Goal: Complete application form

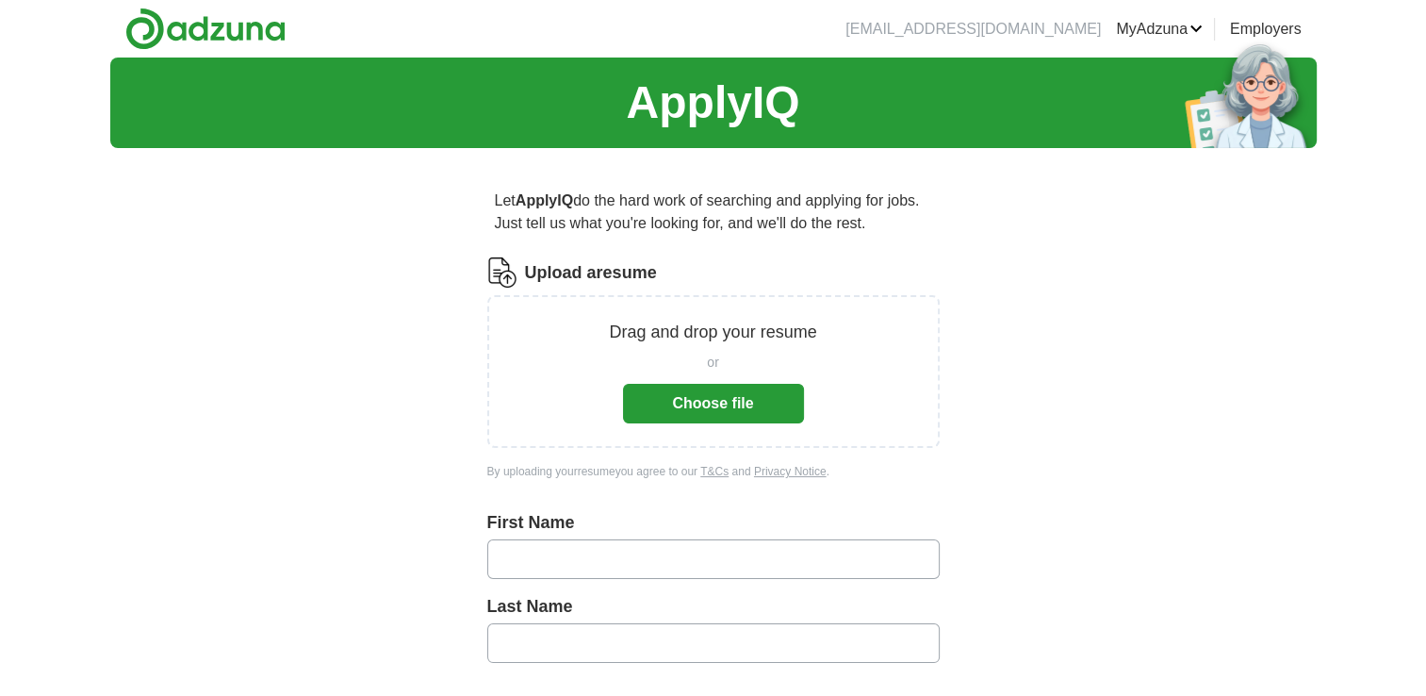
click at [654, 394] on button "Choose file" at bounding box center [713, 404] width 181 height 40
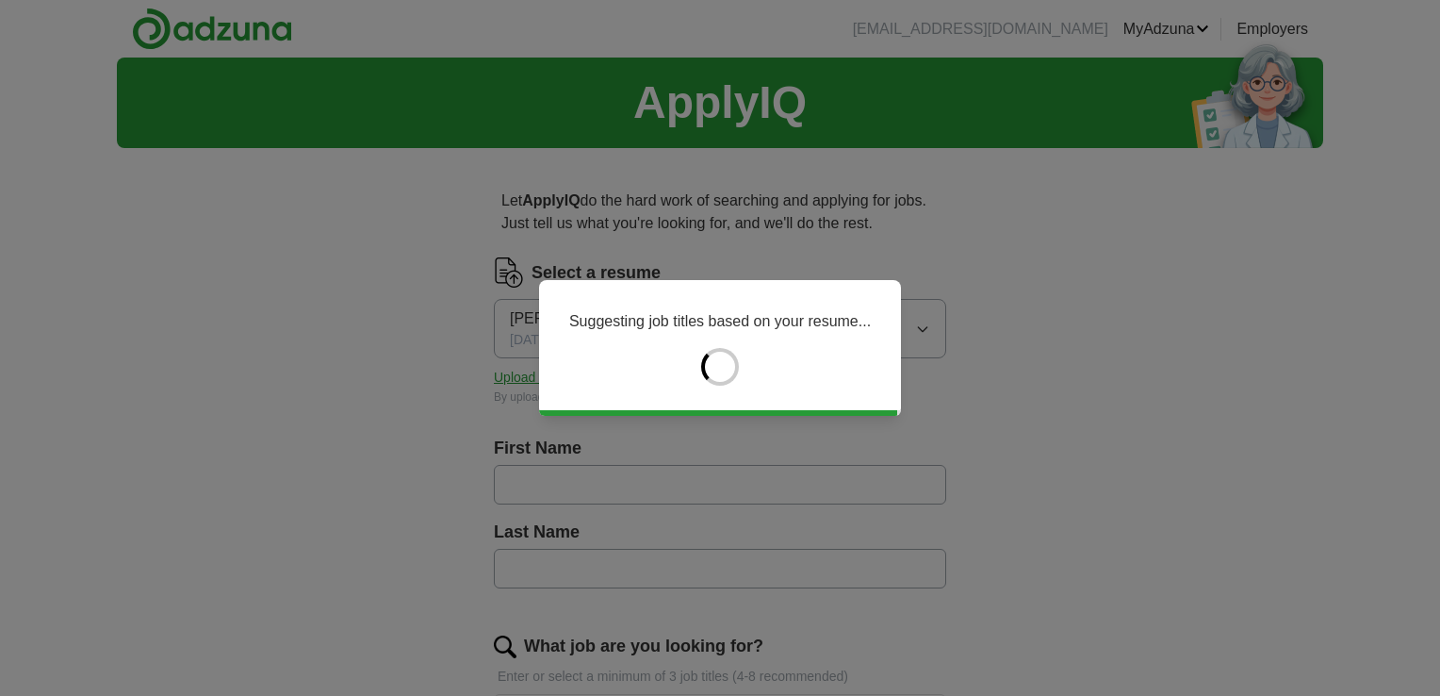
type input "*****"
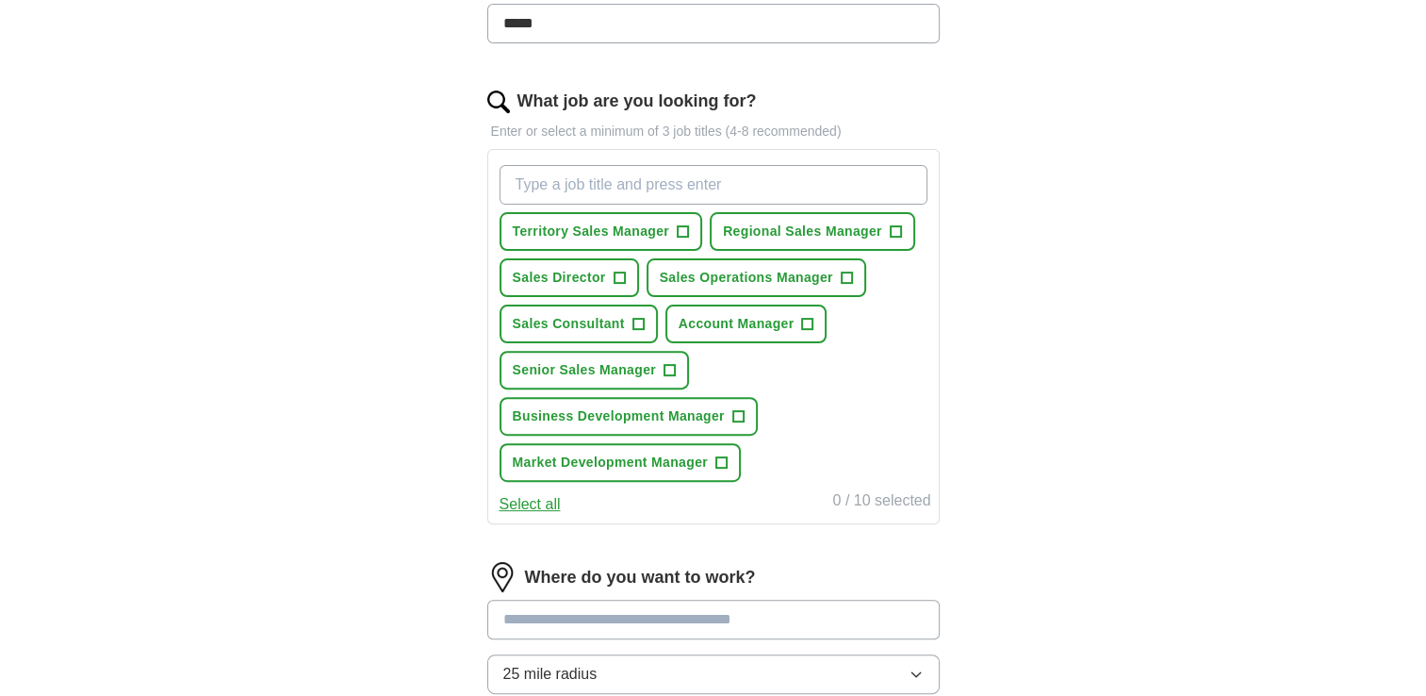
scroll to position [555, 0]
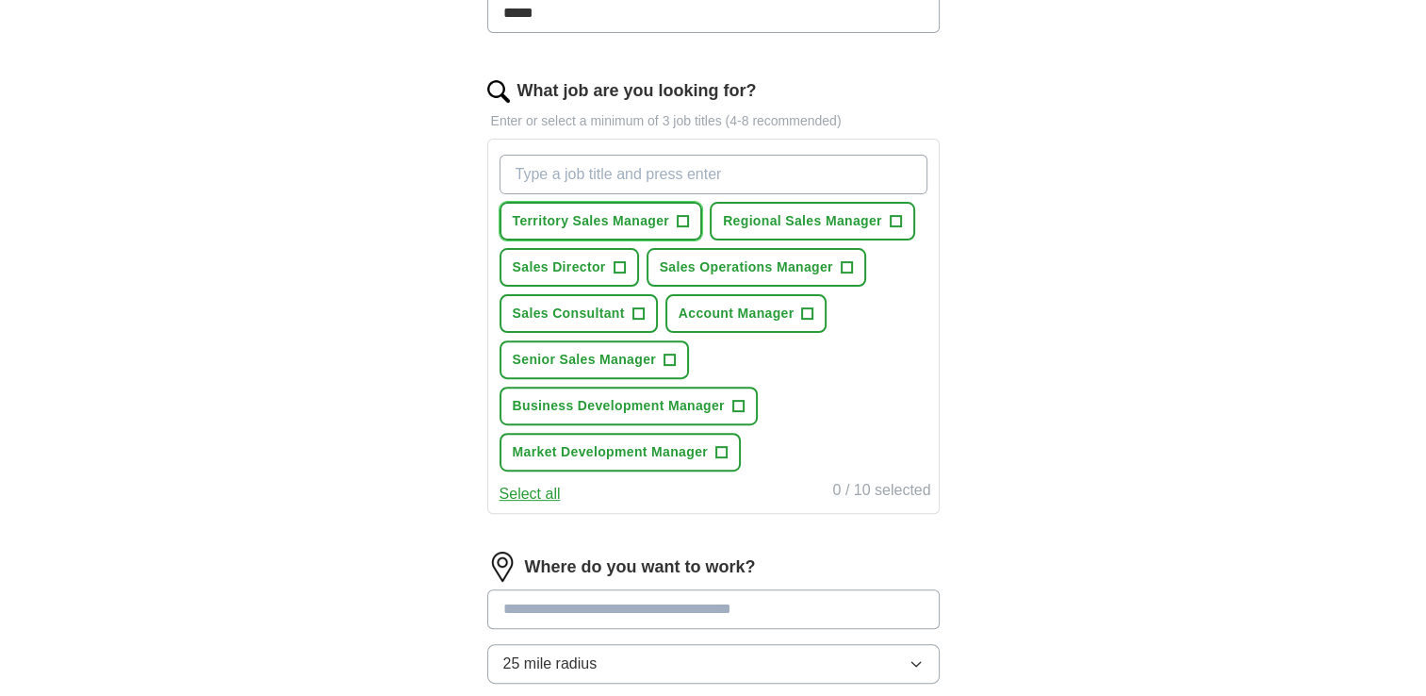
click at [564, 213] on span "Territory Sales Manager" at bounding box center [591, 221] width 157 height 20
click at [754, 309] on span "Account Manager" at bounding box center [737, 314] width 116 height 20
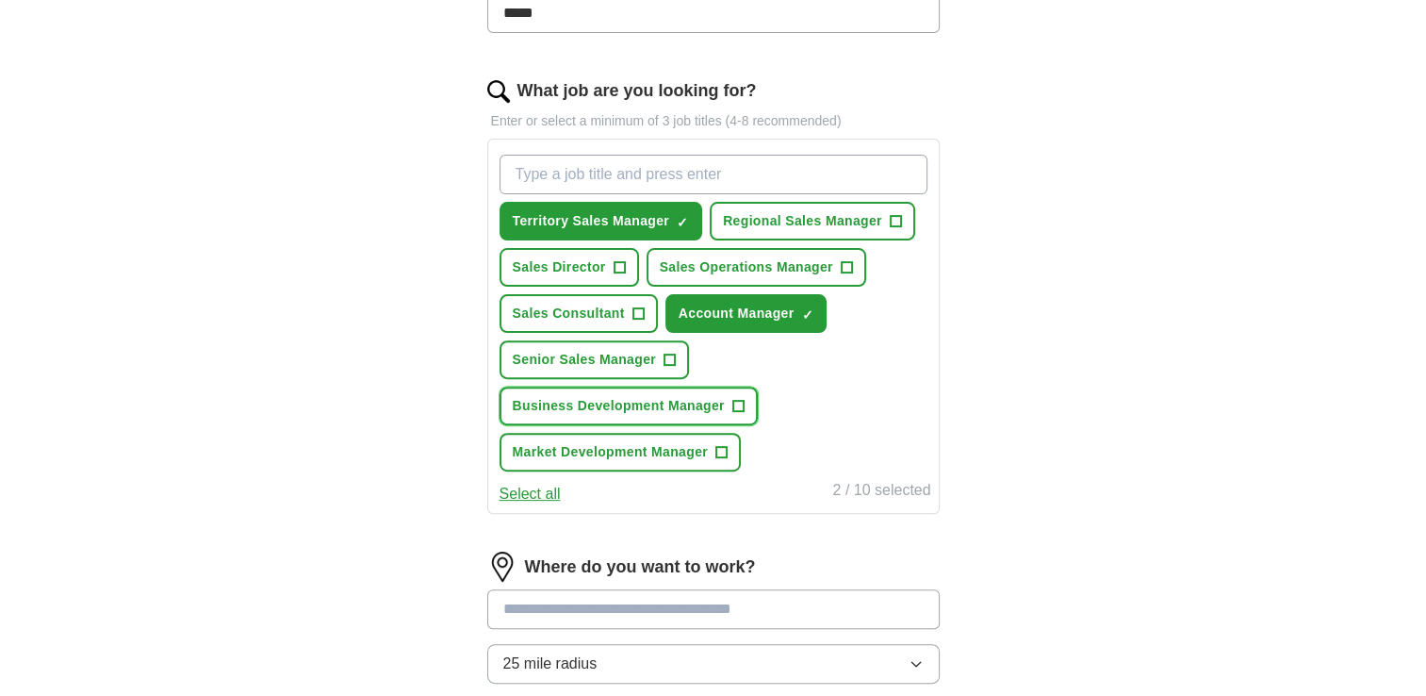
click at [671, 397] on span "Business Development Manager" at bounding box center [619, 406] width 212 height 20
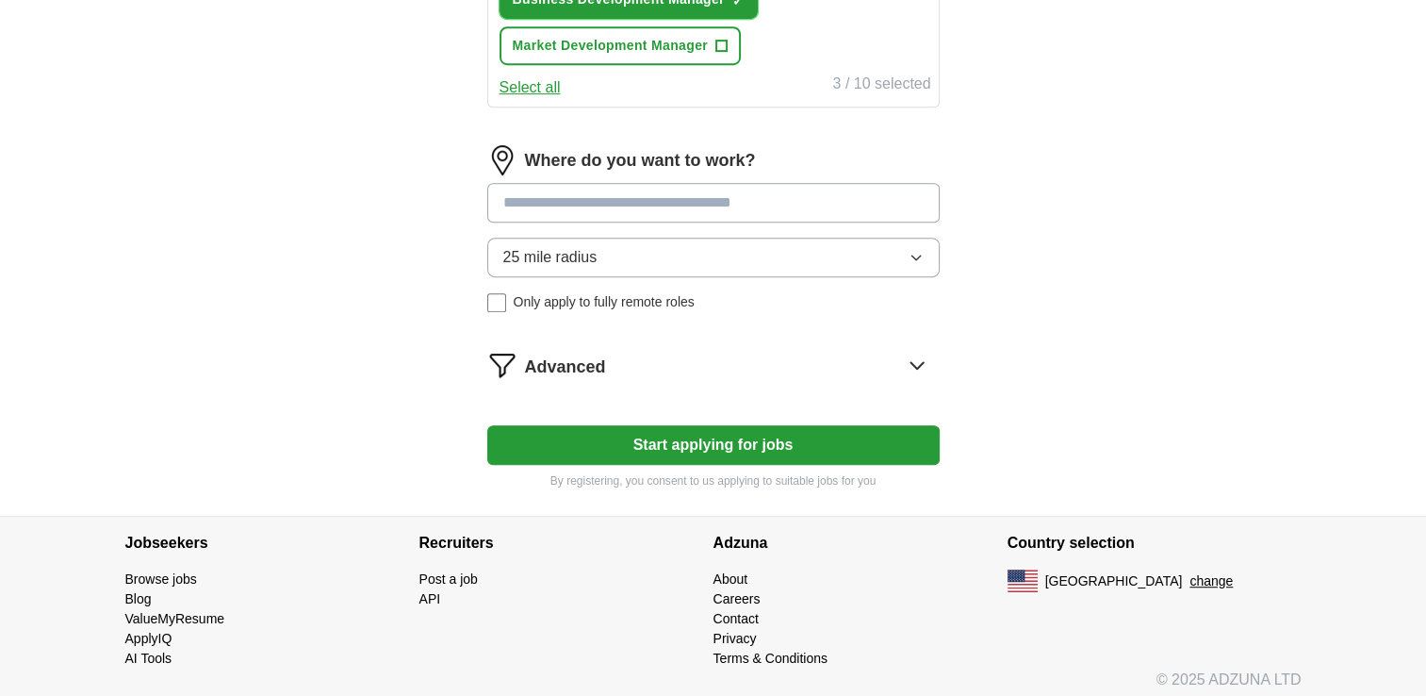
scroll to position [963, 0]
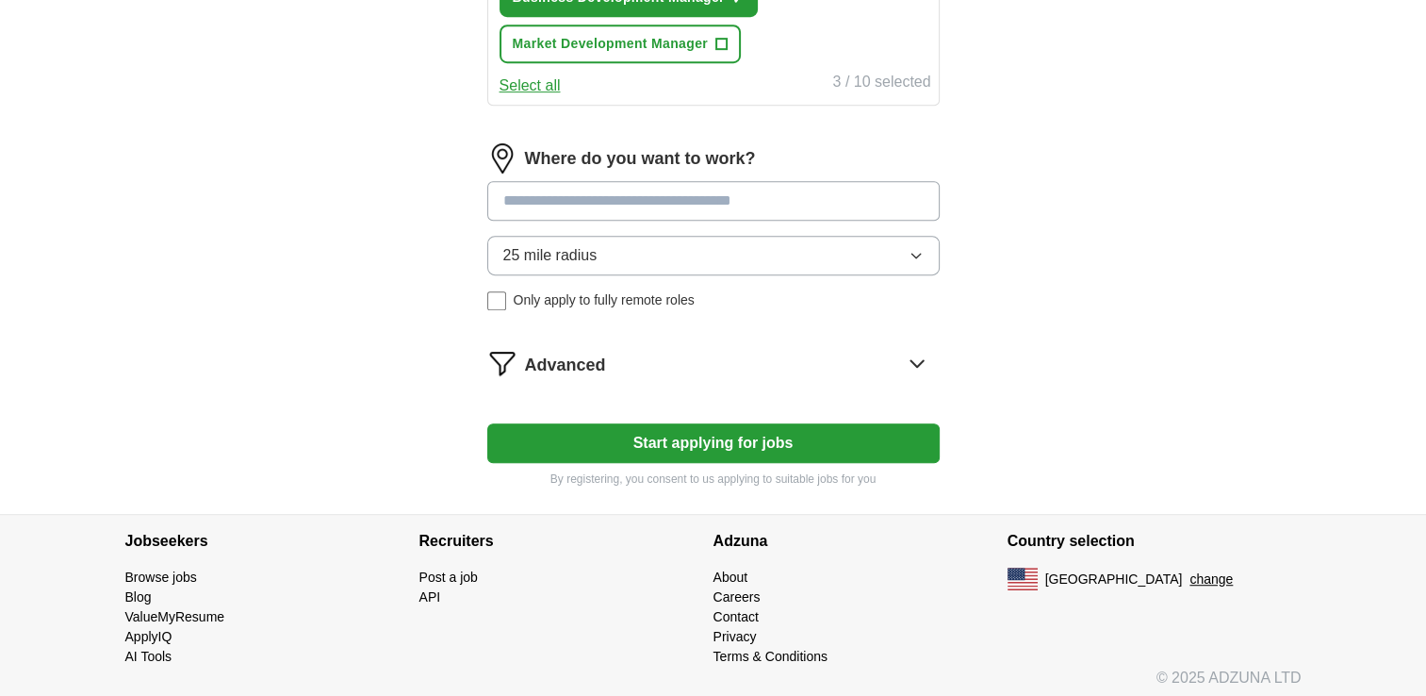
click at [615, 181] on input at bounding box center [713, 201] width 452 height 40
click at [618, 192] on input at bounding box center [713, 201] width 452 height 40
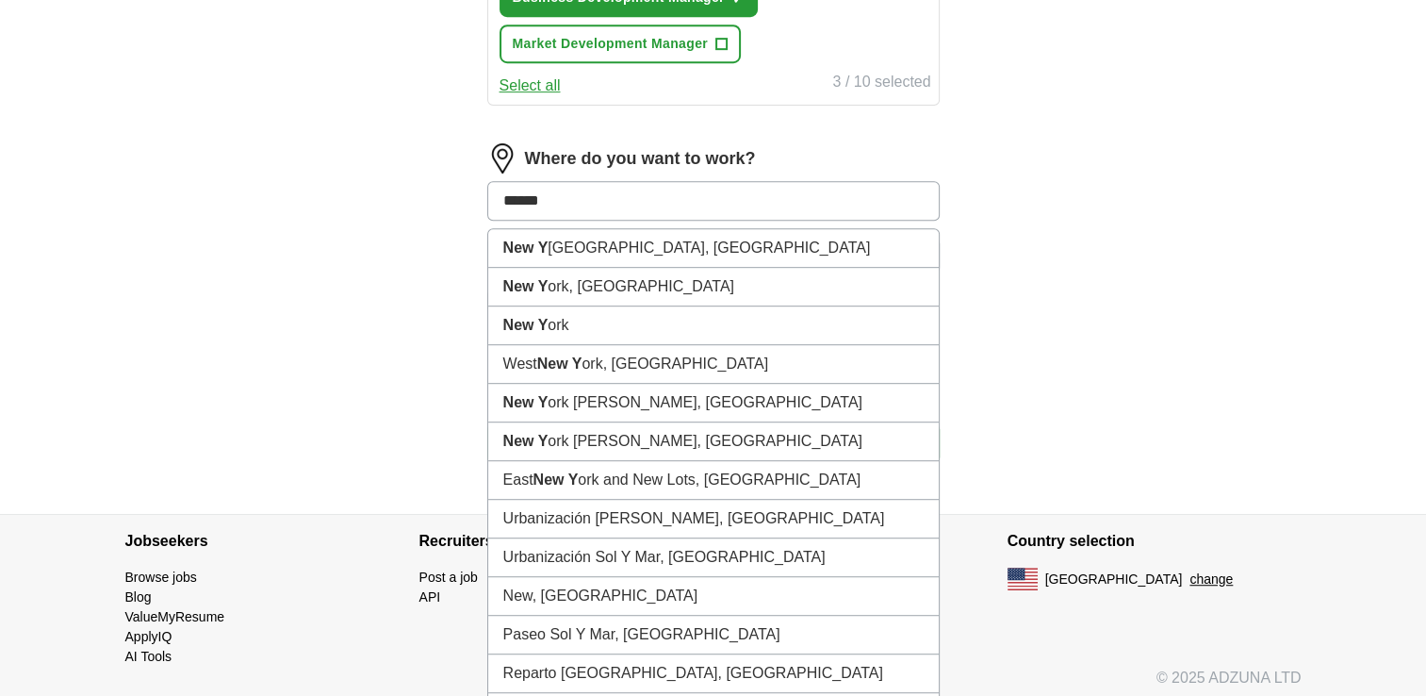
type input "*******"
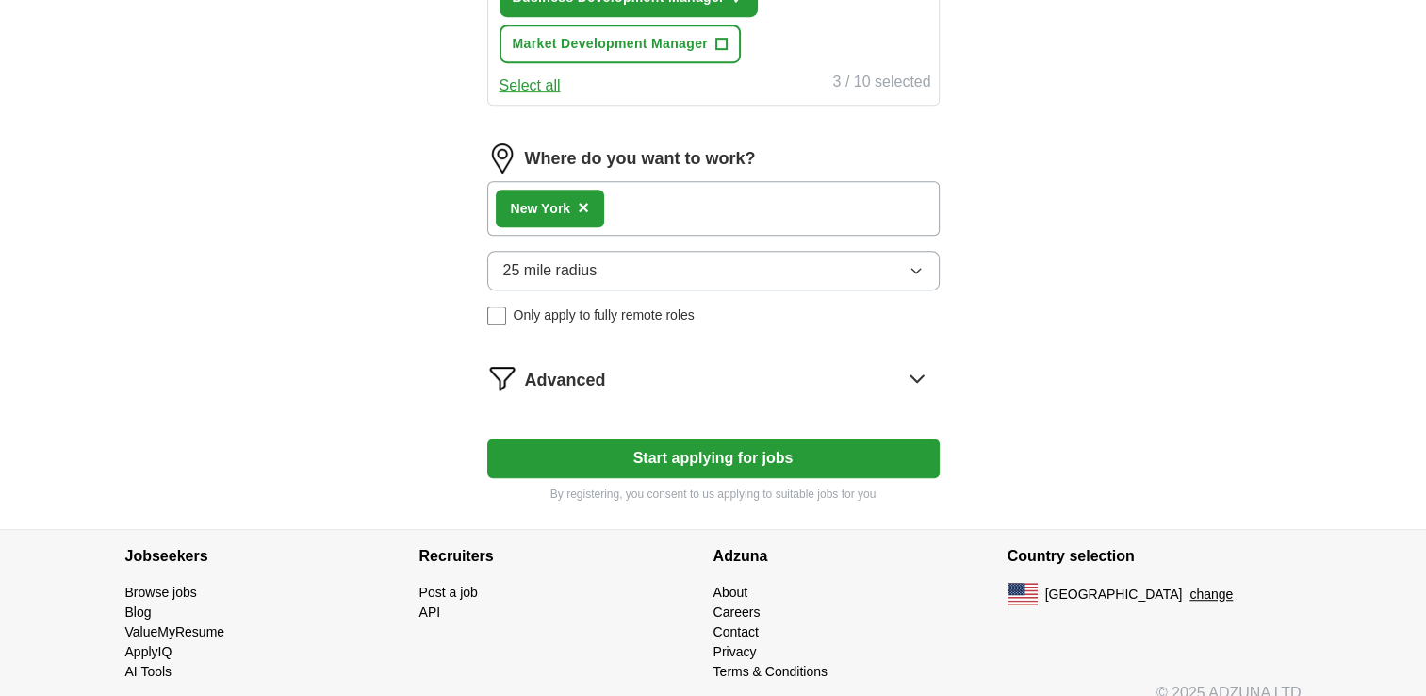
click at [654, 194] on div "New Y ork ×" at bounding box center [713, 208] width 452 height 55
click at [539, 201] on strong "New Y" at bounding box center [531, 208] width 40 height 15
click at [648, 209] on div "New Y ork ×" at bounding box center [713, 208] width 452 height 55
click at [913, 263] on icon "button" at bounding box center [916, 270] width 15 height 15
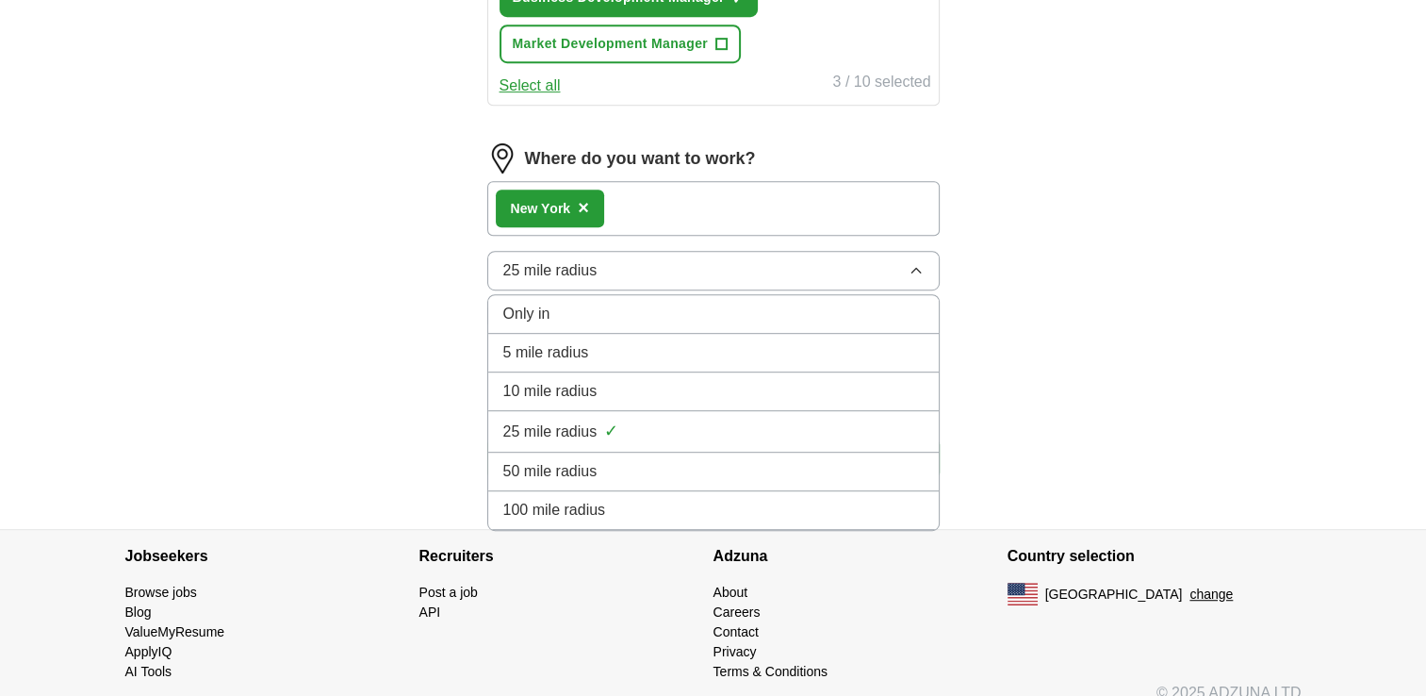
click at [913, 268] on icon "button" at bounding box center [916, 270] width 8 height 5
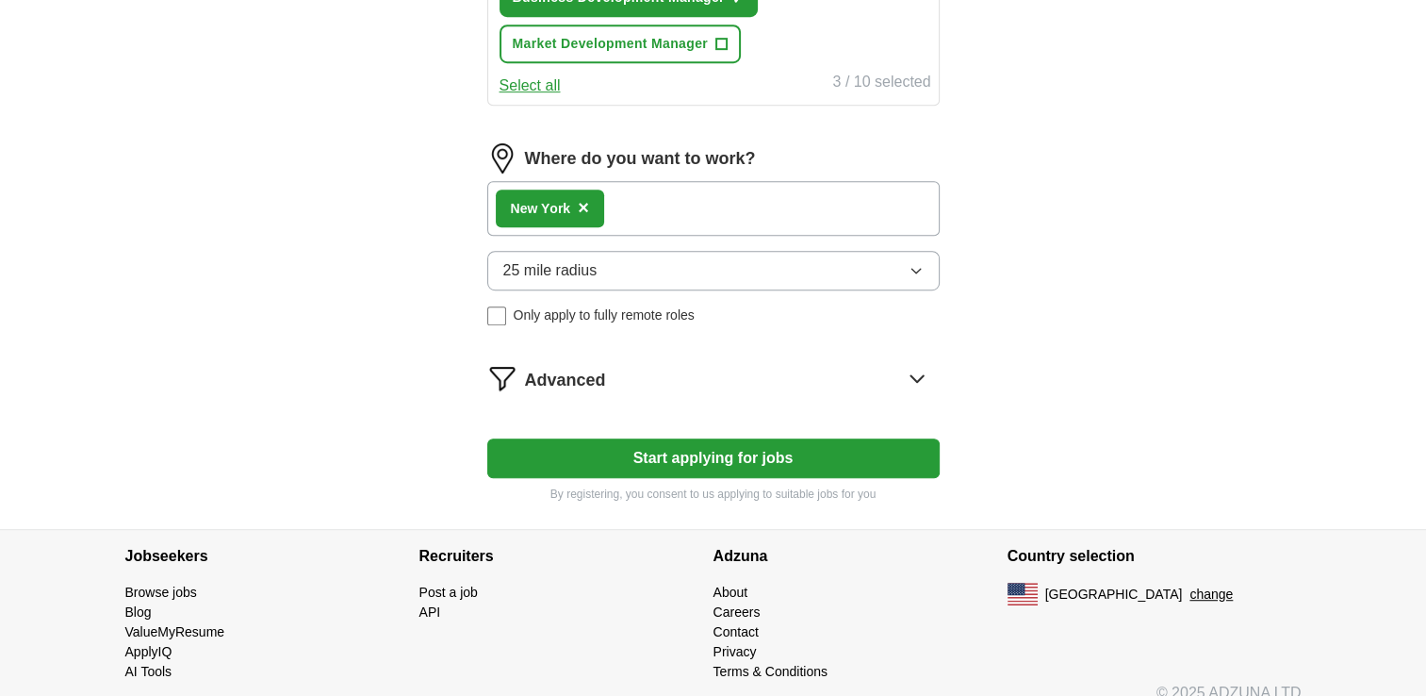
click at [589, 202] on span "×" at bounding box center [583, 207] width 11 height 21
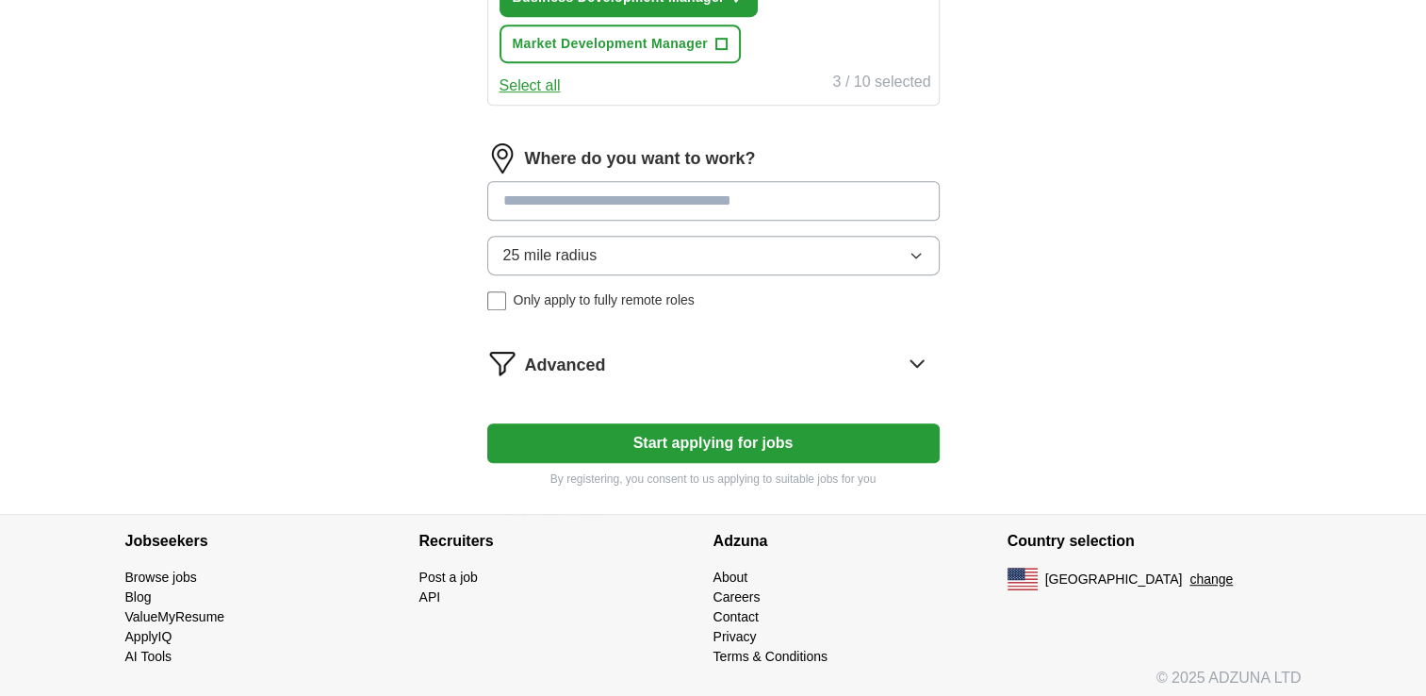
click at [605, 200] on input at bounding box center [713, 201] width 452 height 40
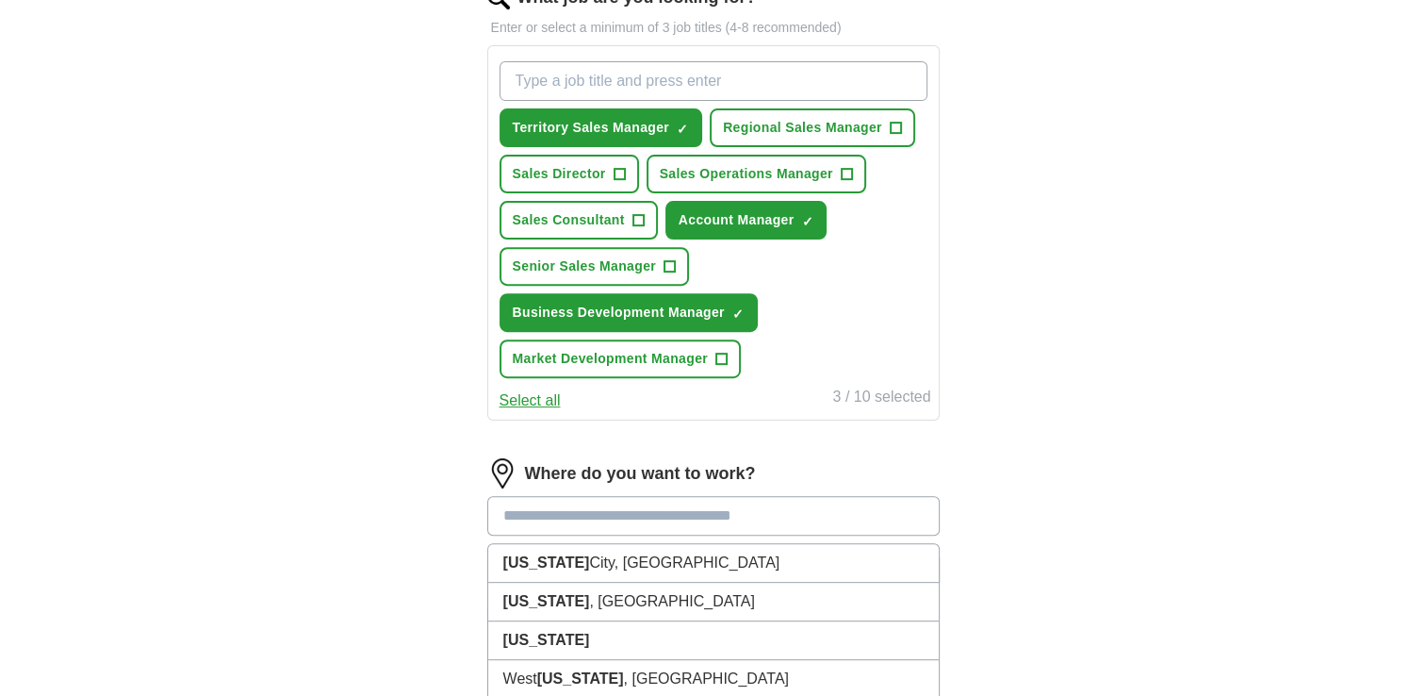
scroll to position [645, 0]
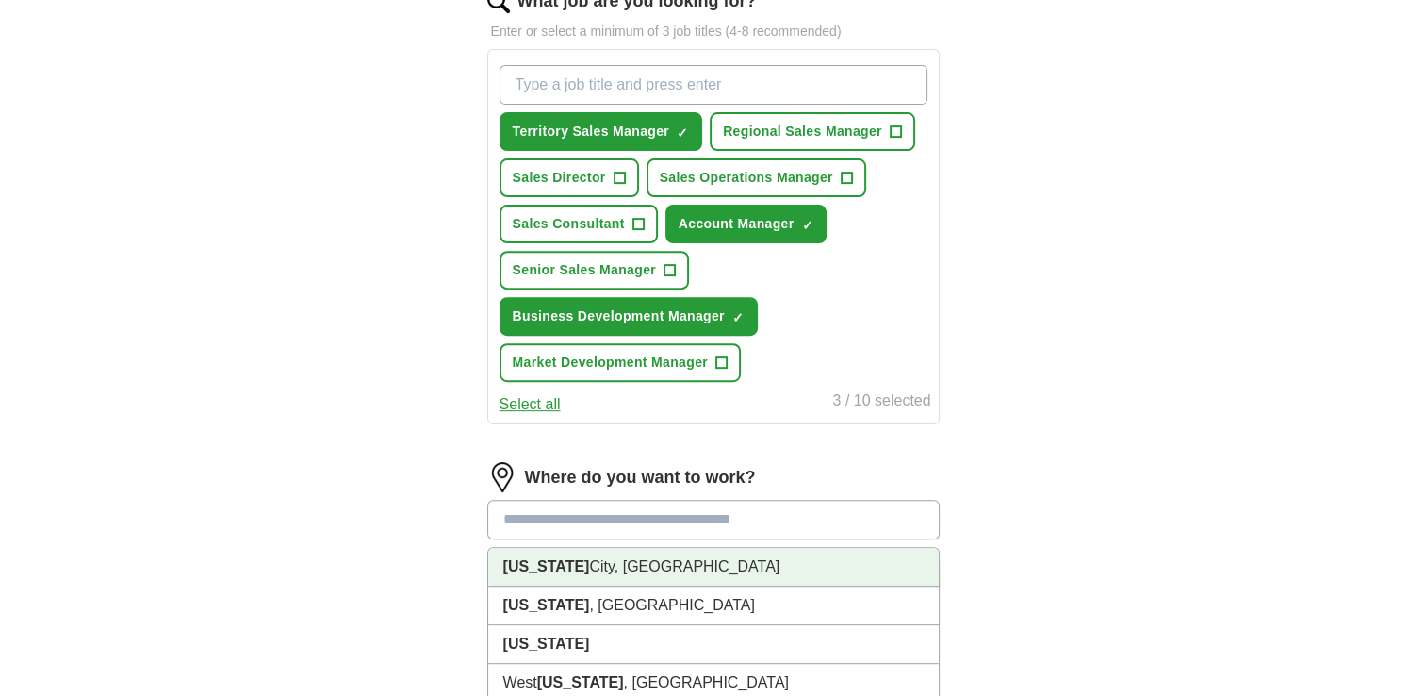
click at [570, 556] on li "[US_STATE][GEOGRAPHIC_DATA], [GEOGRAPHIC_DATA]" at bounding box center [713, 567] width 451 height 39
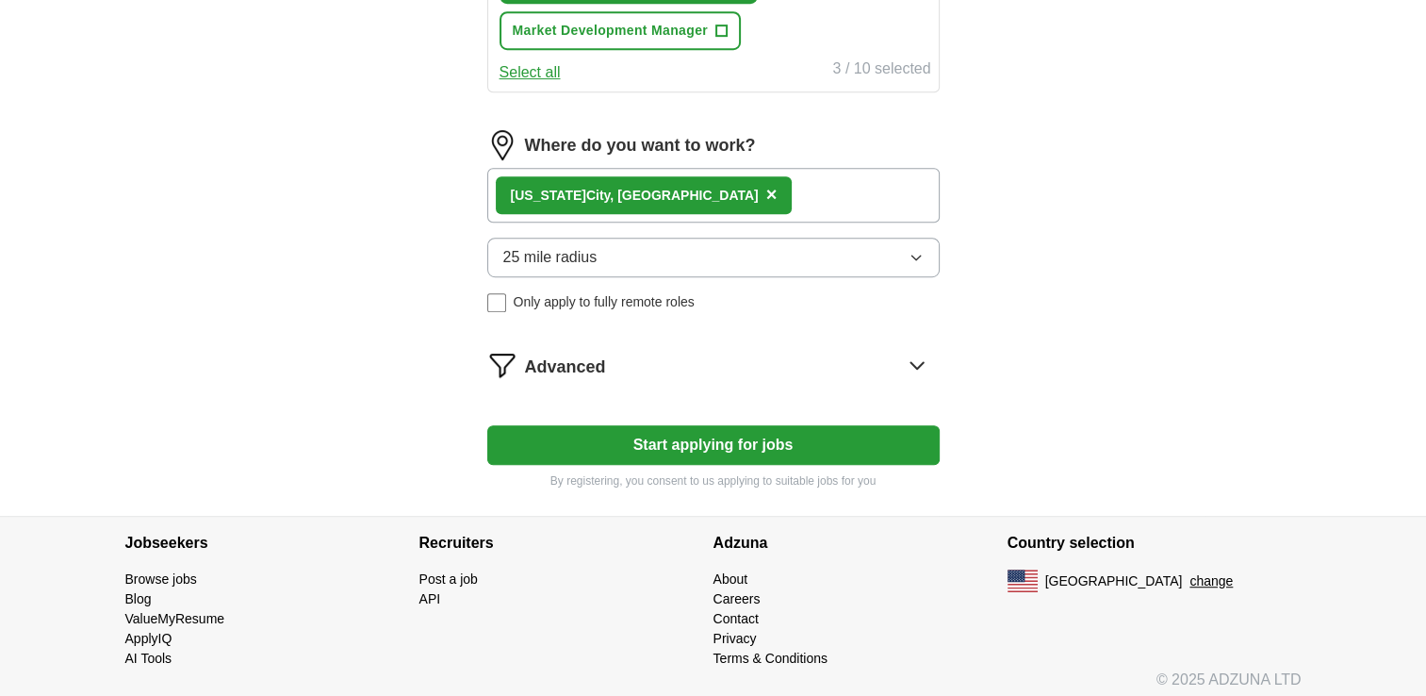
scroll to position [979, 0]
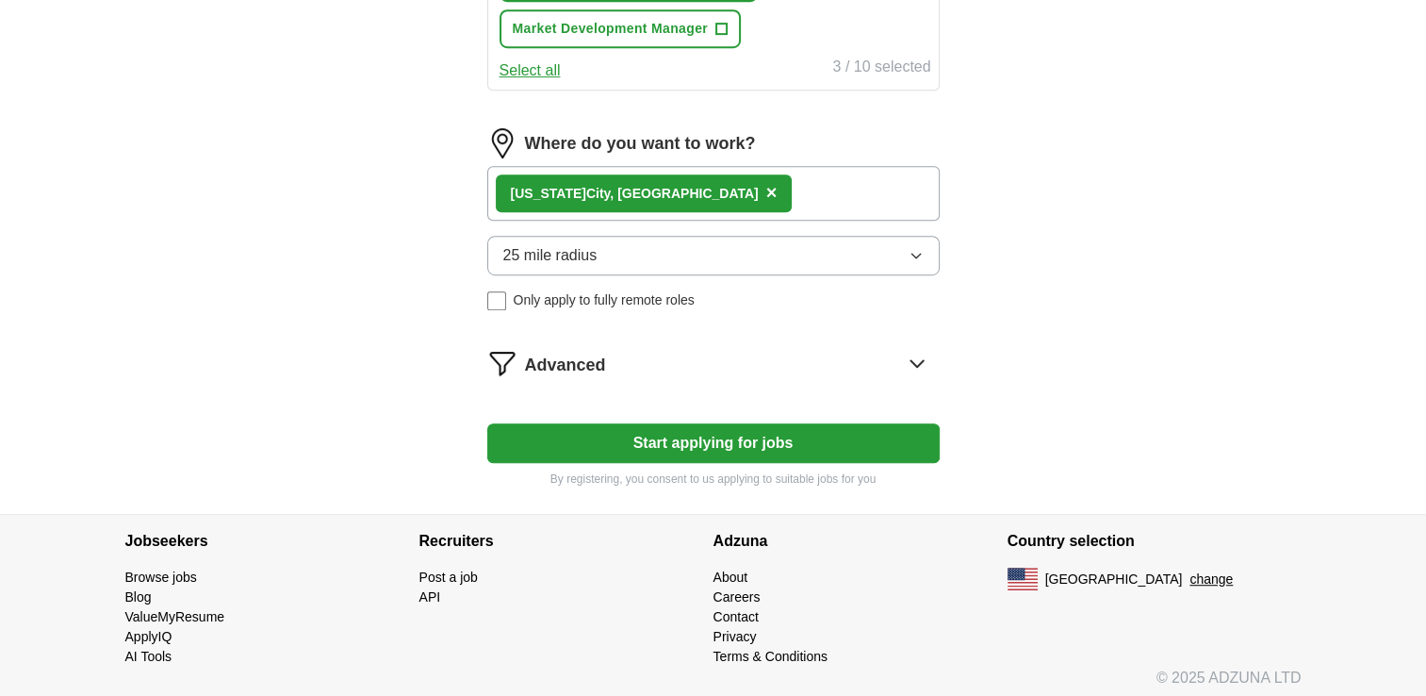
click at [910, 354] on icon at bounding box center [917, 363] width 30 height 30
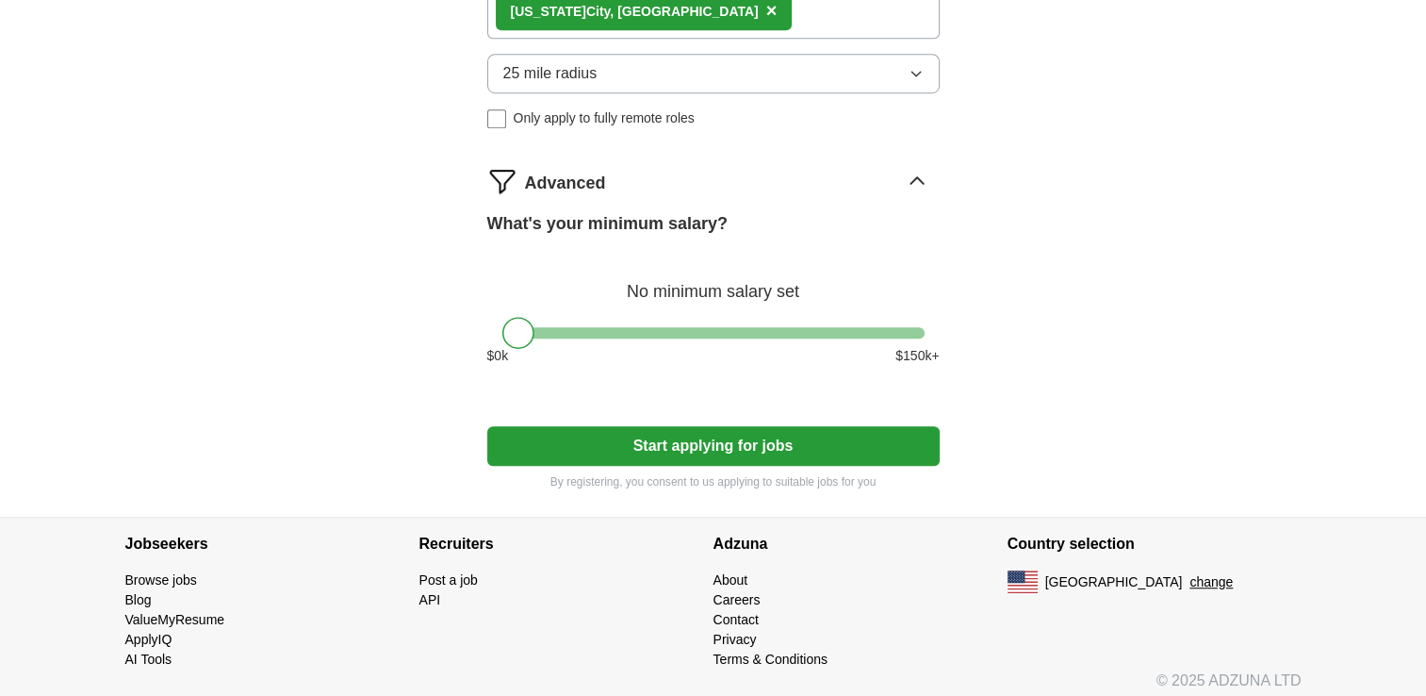
scroll to position [1163, 0]
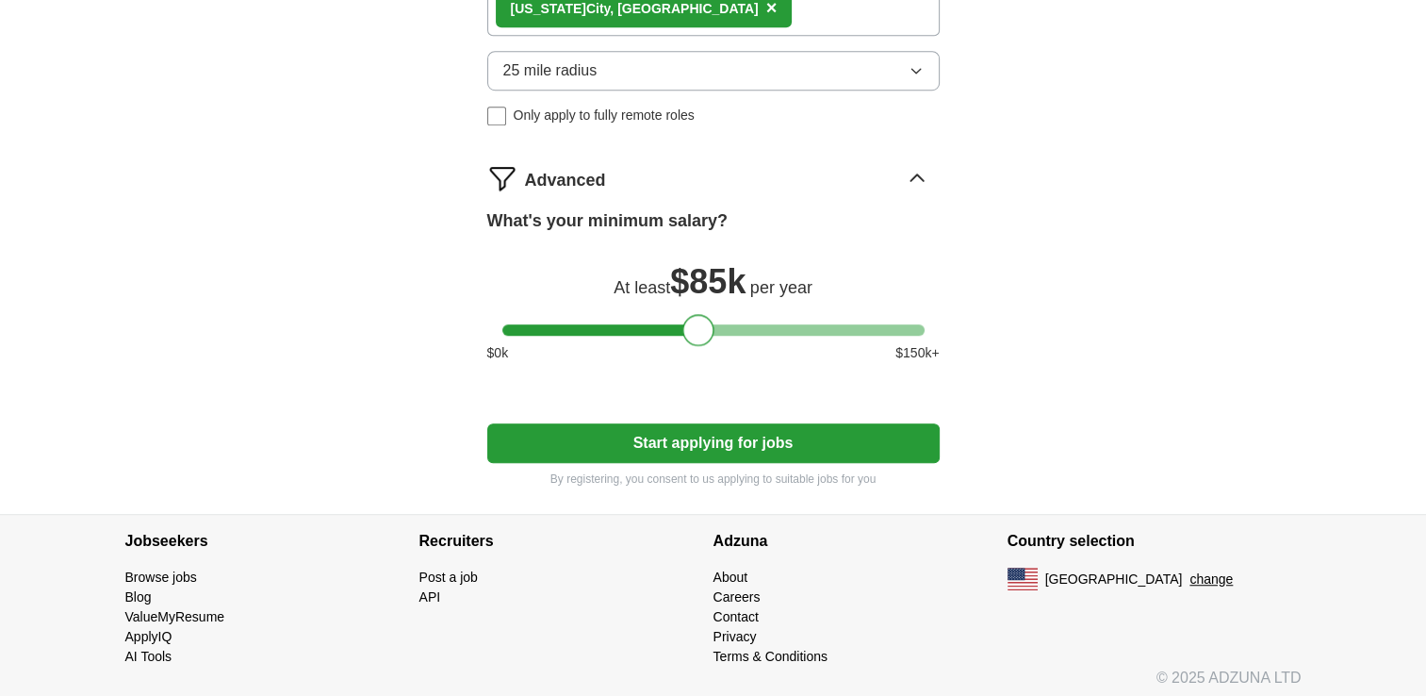
drag, startPoint x: 521, startPoint y: 321, endPoint x: 703, endPoint y: 308, distance: 182.4
click at [703, 314] on div at bounding box center [698, 330] width 32 height 32
click at [732, 440] on button "Start applying for jobs" at bounding box center [713, 443] width 452 height 40
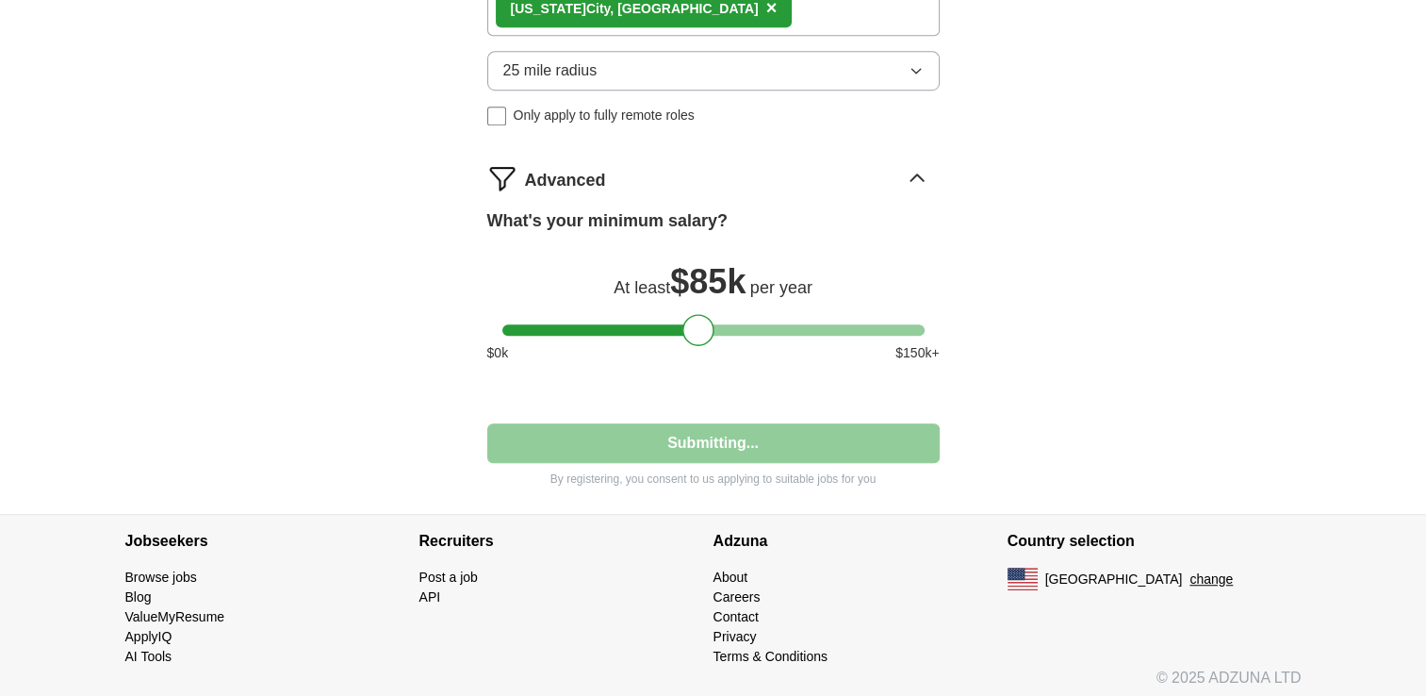
select select "**"
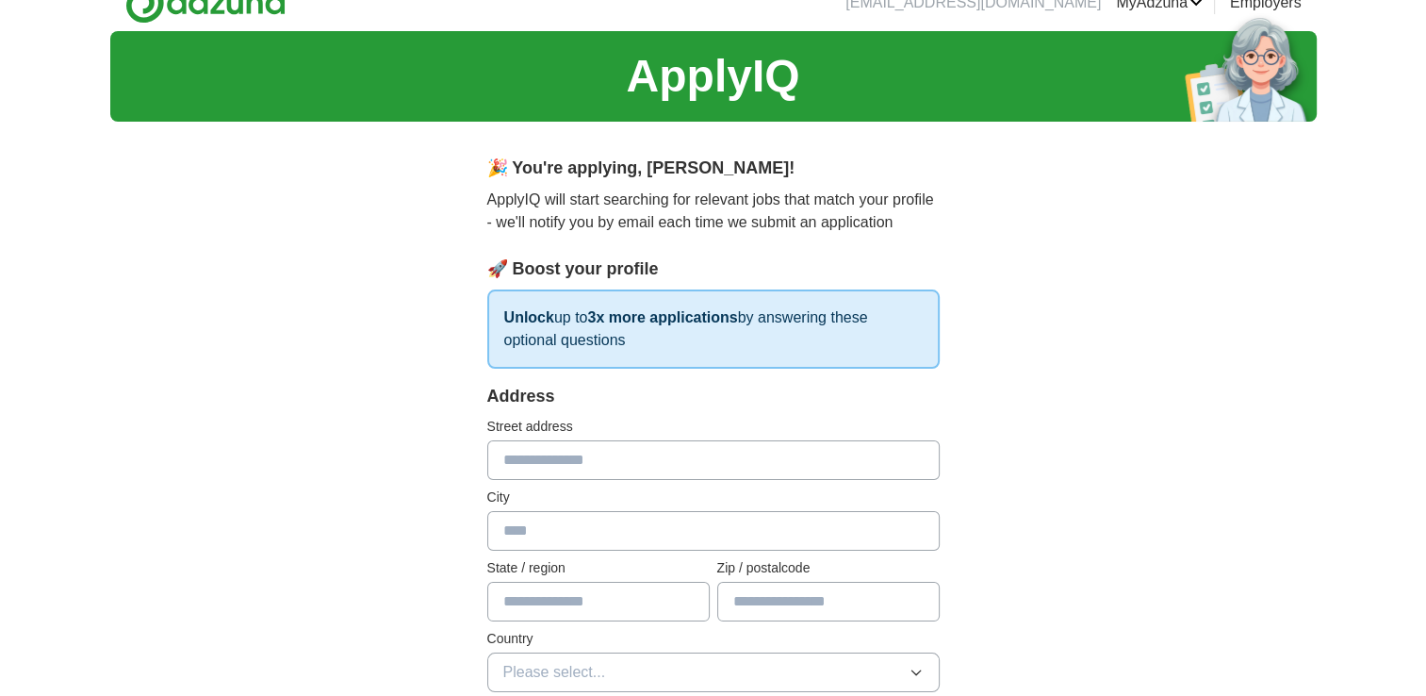
scroll to position [0, 0]
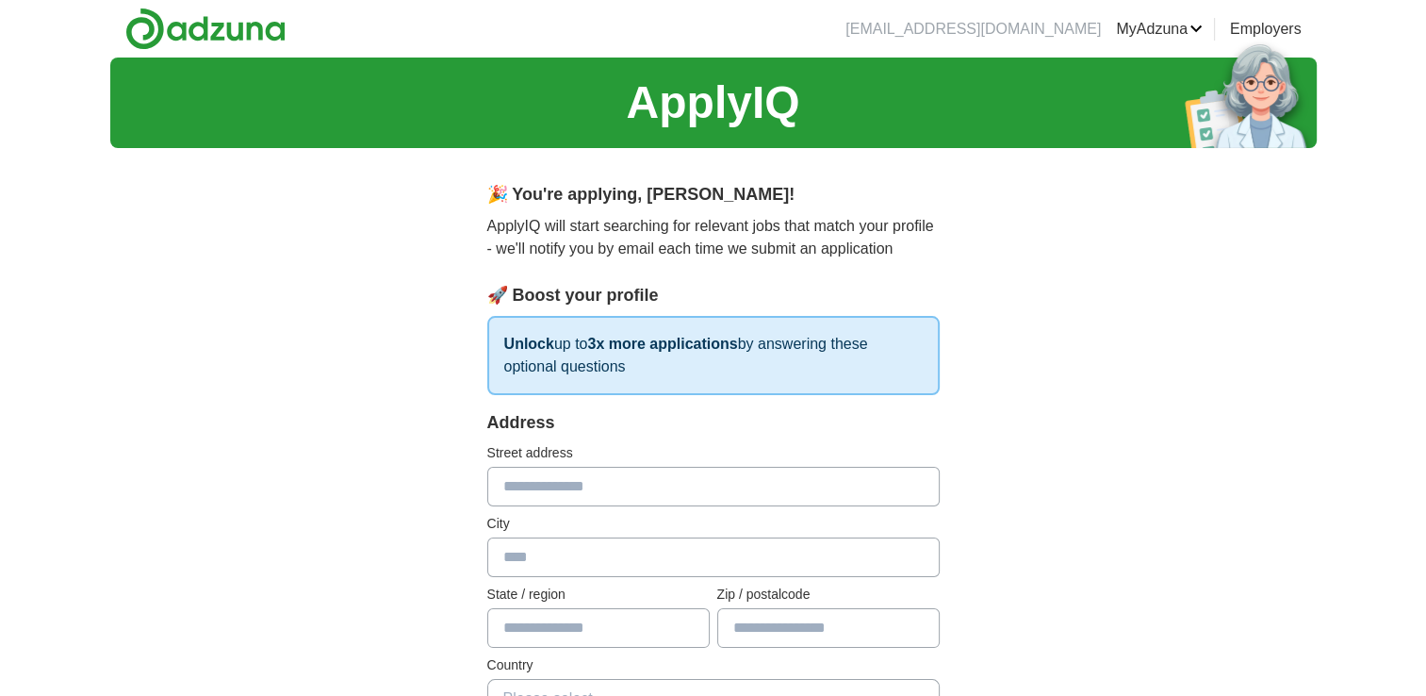
click at [644, 495] on input "text" at bounding box center [713, 487] width 452 height 40
type input "**********"
type input "**"
type input "*****"
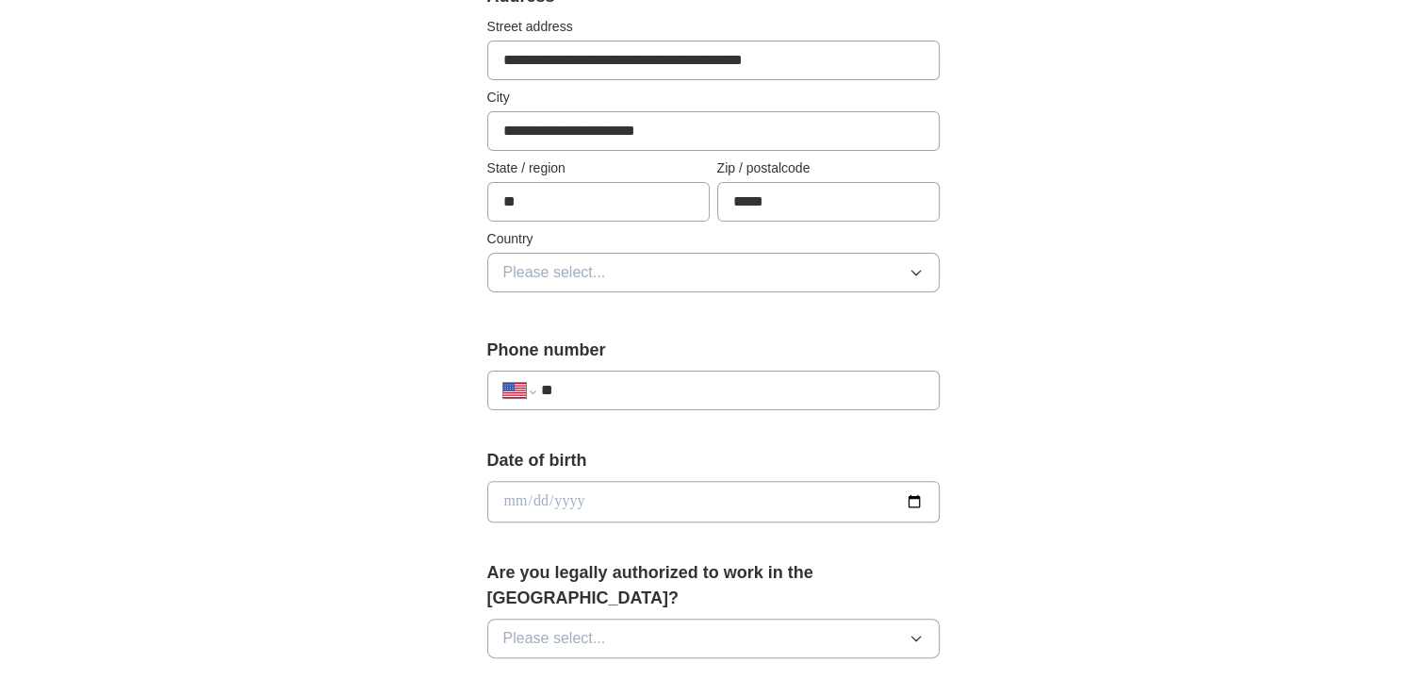
scroll to position [432, 0]
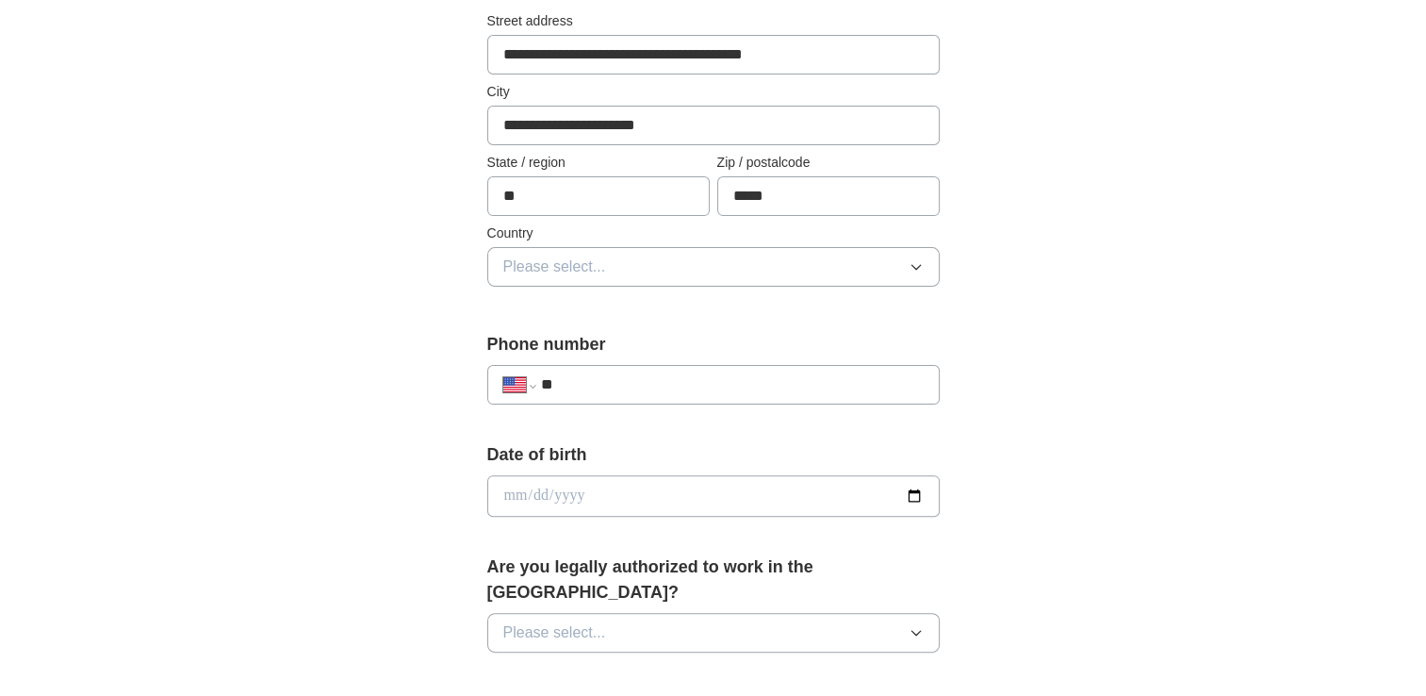
click at [913, 266] on icon "button" at bounding box center [916, 266] width 15 height 15
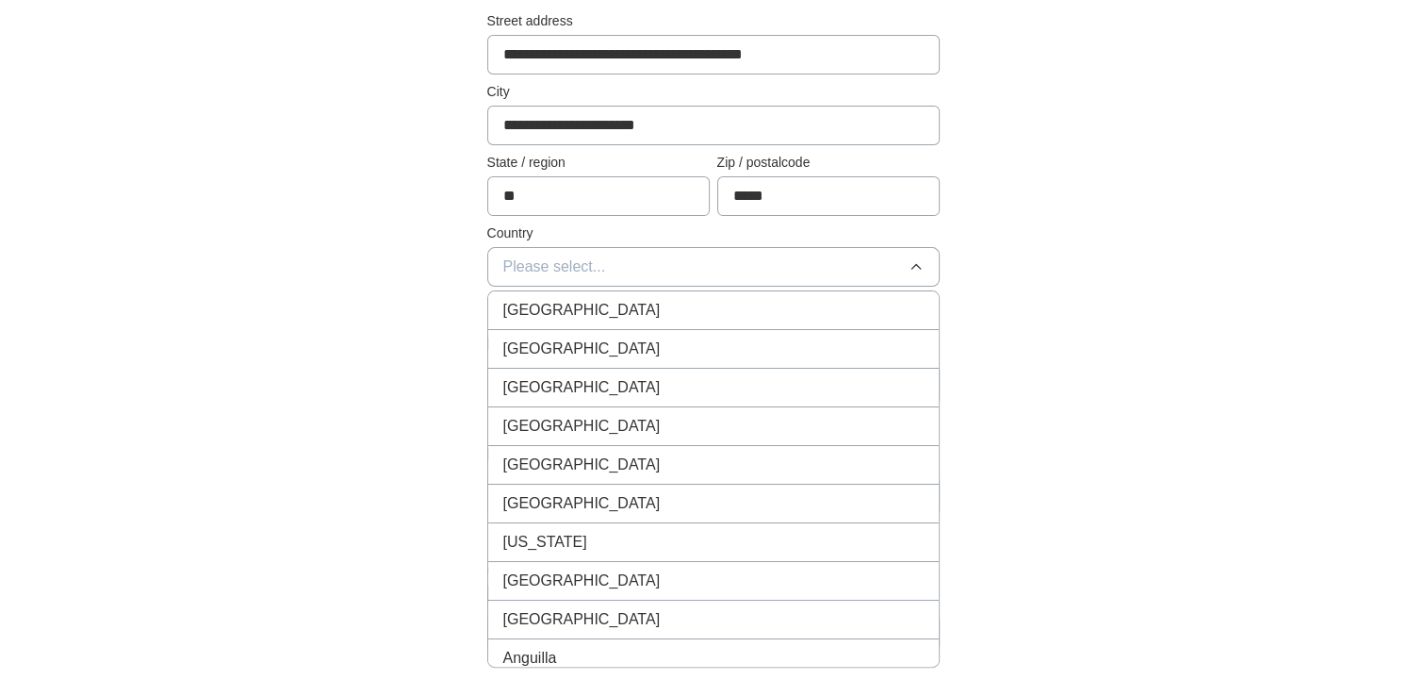
click at [874, 337] on div "[GEOGRAPHIC_DATA]" at bounding box center [713, 348] width 420 height 23
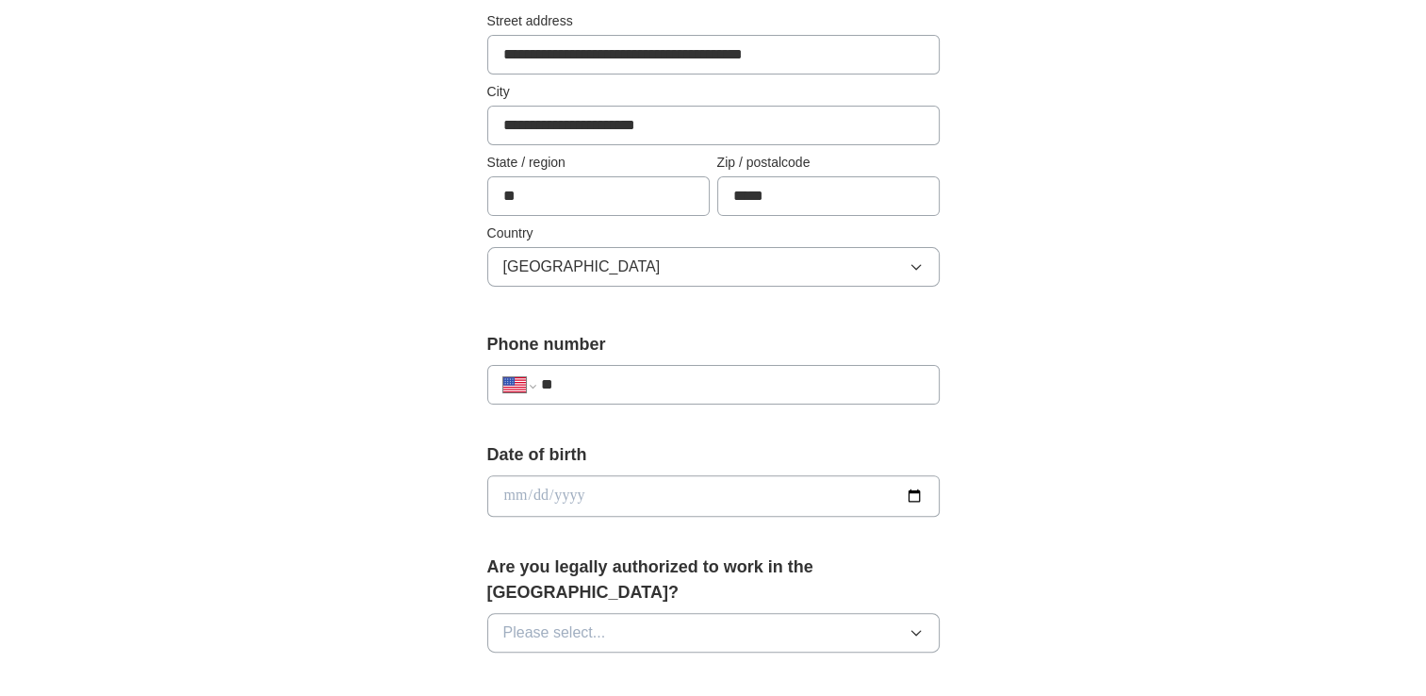
click at [848, 384] on input "**" at bounding box center [731, 384] width 383 height 23
type input "**********"
click at [793, 480] on input "date" at bounding box center [713, 495] width 452 height 41
type input "**********"
click at [915, 625] on icon "button" at bounding box center [916, 632] width 15 height 15
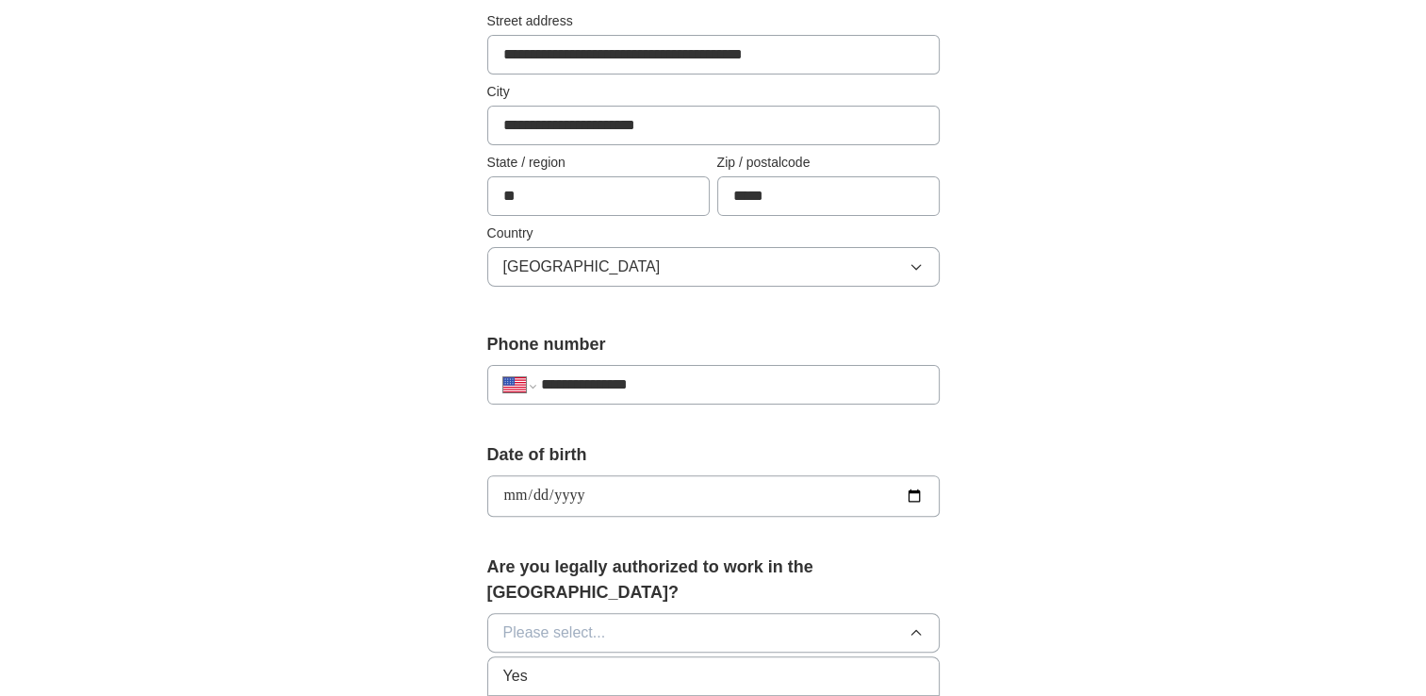
click at [890, 665] on div "Yes" at bounding box center [713, 676] width 420 height 23
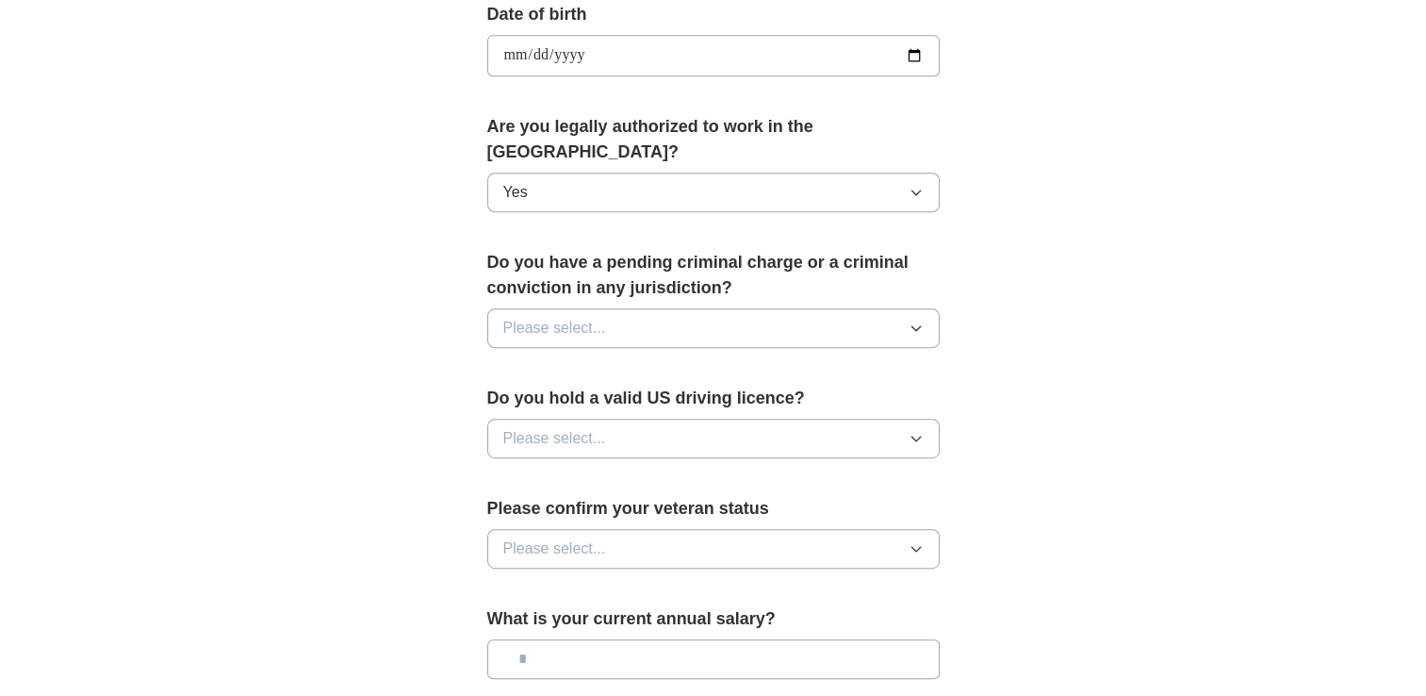
scroll to position [880, 0]
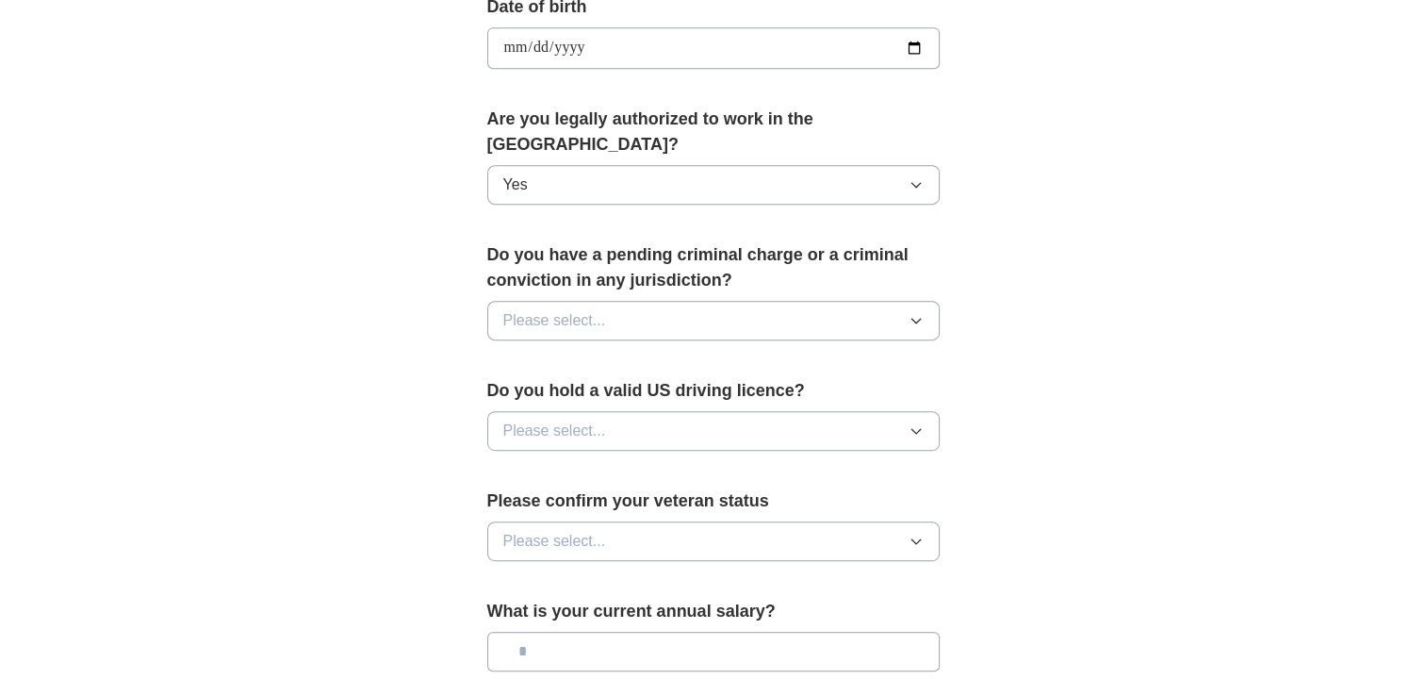
click at [920, 313] on icon "button" at bounding box center [916, 320] width 15 height 15
click at [890, 391] on div "No" at bounding box center [713, 402] width 420 height 23
click at [920, 429] on icon "button" at bounding box center [916, 431] width 8 height 5
click at [873, 463] on div "Yes" at bounding box center [713, 474] width 420 height 23
click at [916, 521] on button "Please select..." at bounding box center [713, 541] width 452 height 40
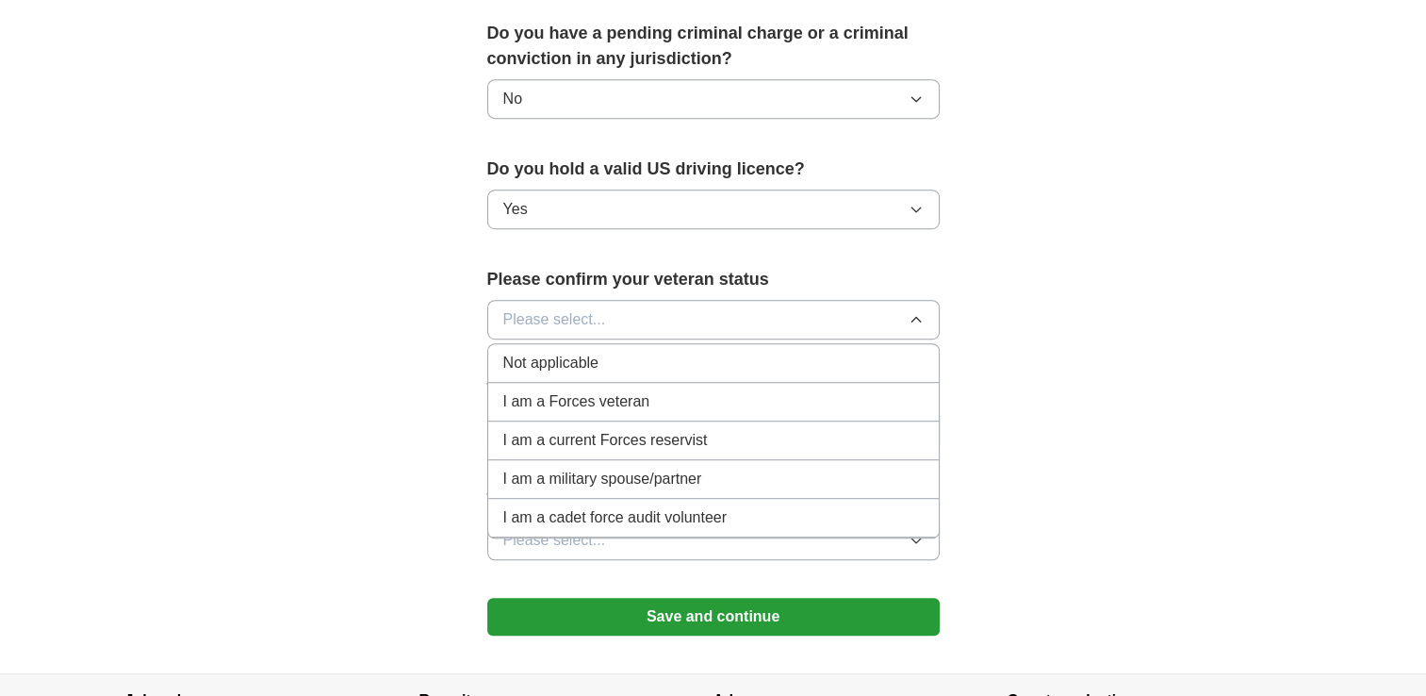
scroll to position [1105, 0]
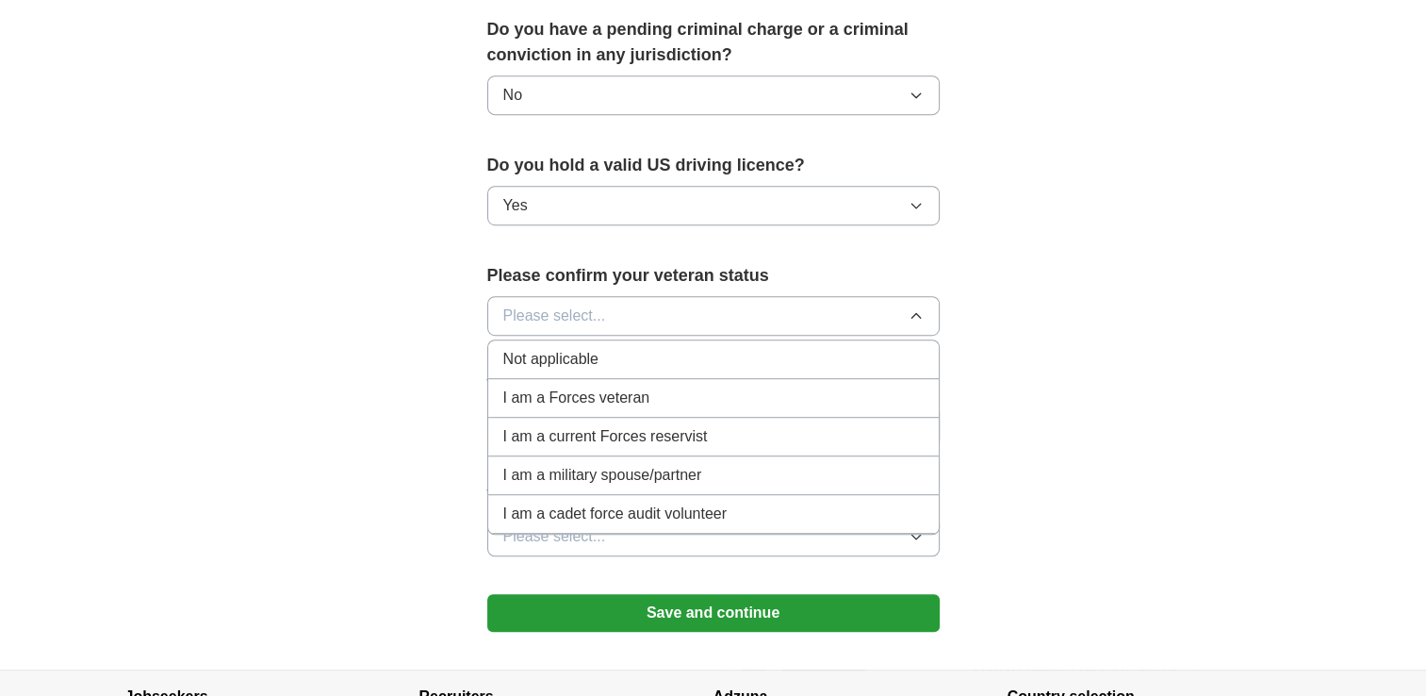
click at [840, 348] on div "Not applicable" at bounding box center [713, 359] width 420 height 23
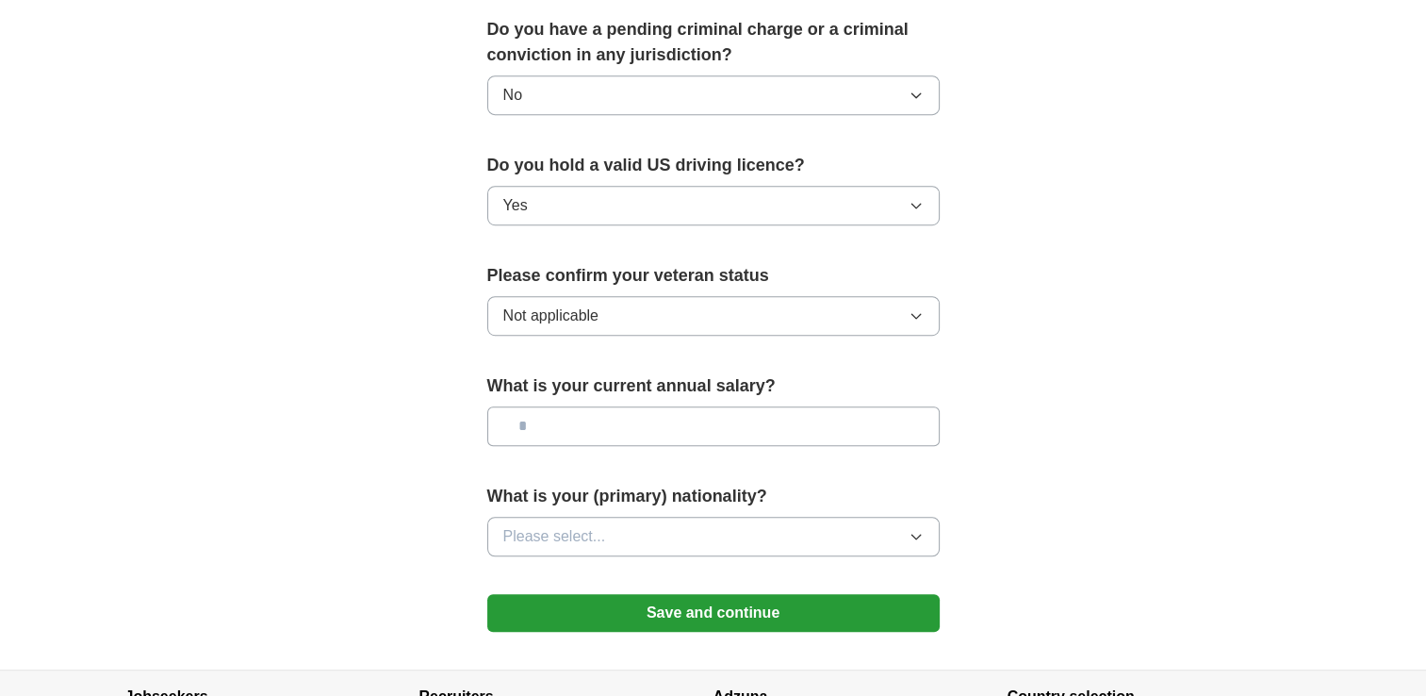
click at [883, 406] on input "text" at bounding box center [713, 426] width 452 height 40
type input "*******"
click at [927, 517] on button "Please select..." at bounding box center [713, 537] width 452 height 40
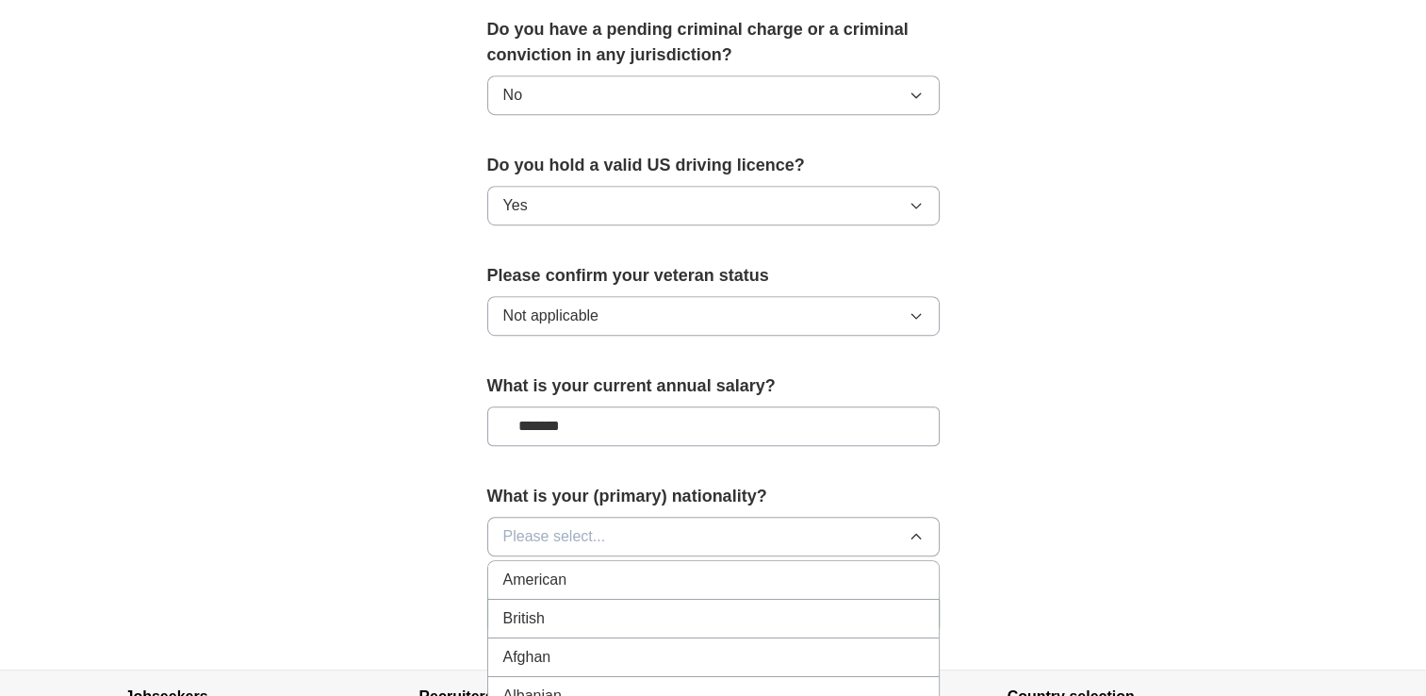
click at [883, 568] on div "American" at bounding box center [713, 579] width 420 height 23
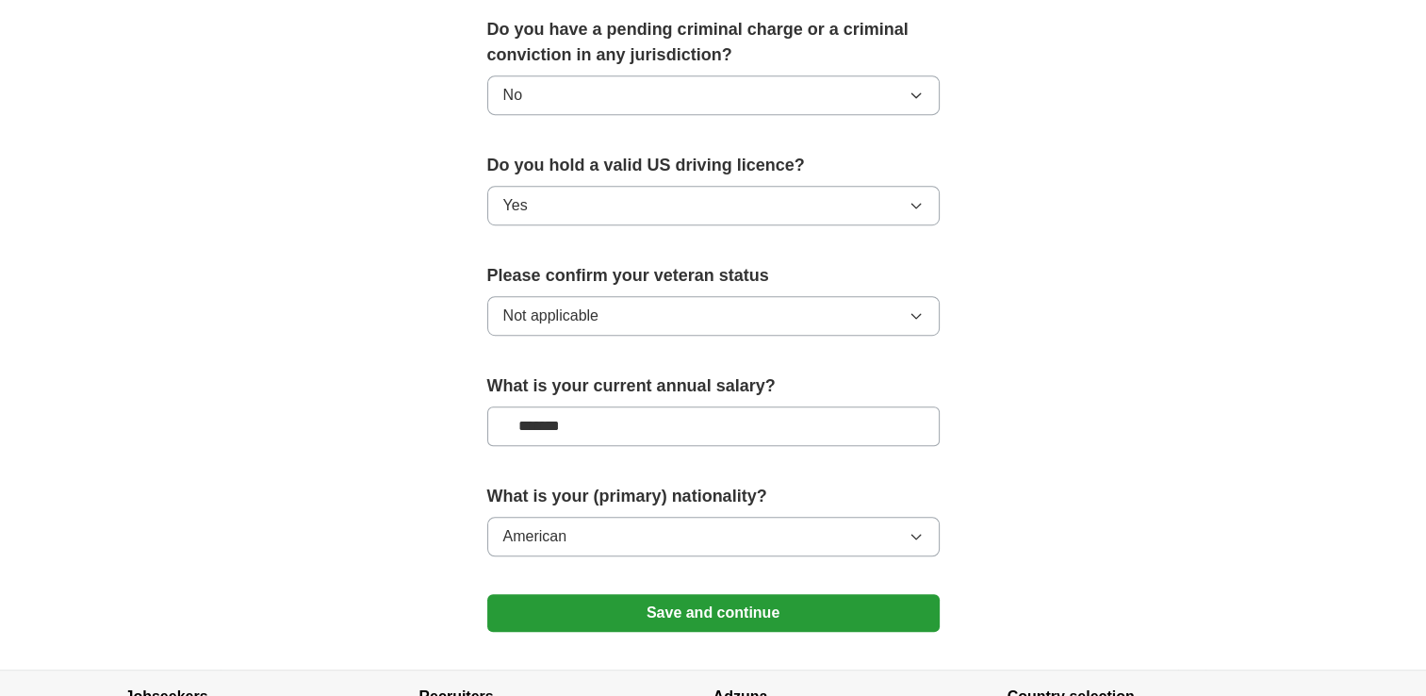
click at [781, 594] on button "Save and continue" at bounding box center [713, 613] width 452 height 38
